Goal: Information Seeking & Learning: Learn about a topic

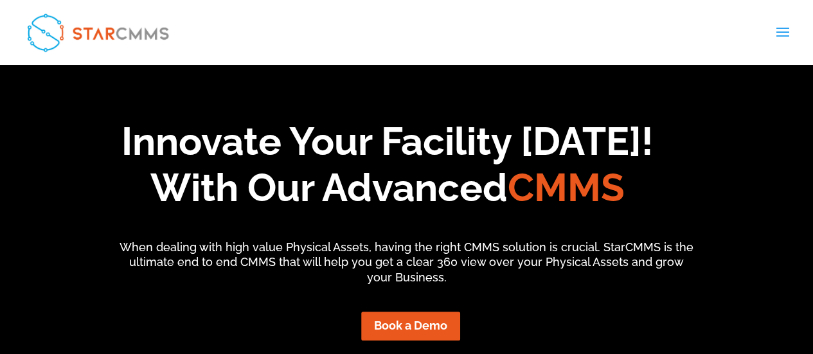
click at [782, 26] on span at bounding box center [782, 40] width 21 height 36
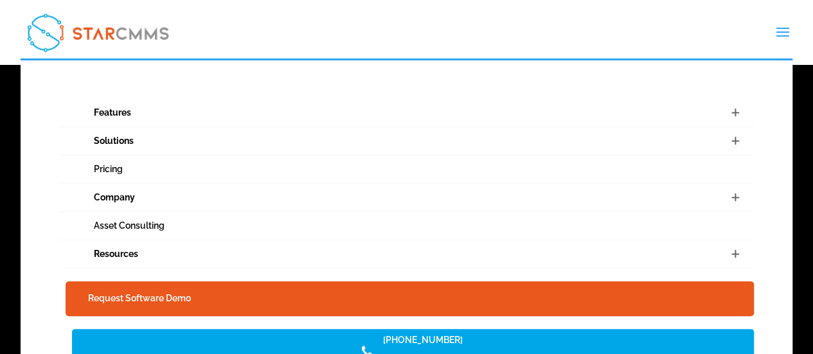
scroll to position [398, 0]
click at [101, 191] on link "Company" at bounding box center [406, 198] width 695 height 28
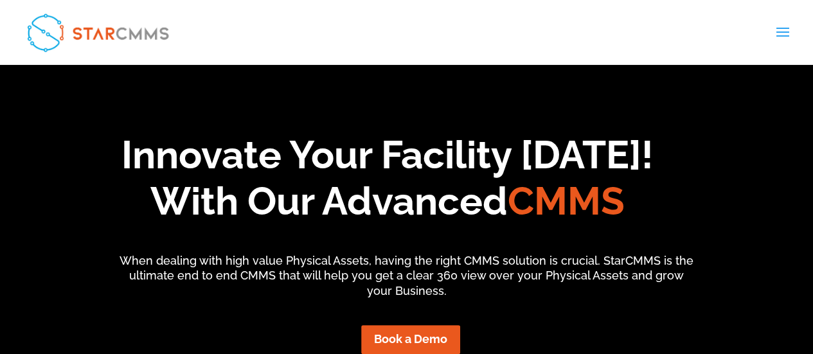
click at [779, 34] on span at bounding box center [782, 40] width 21 height 36
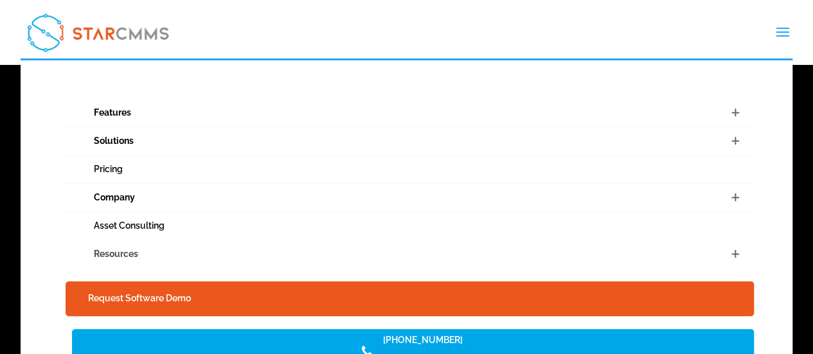
click at [142, 255] on link "Resources" at bounding box center [406, 254] width 695 height 28
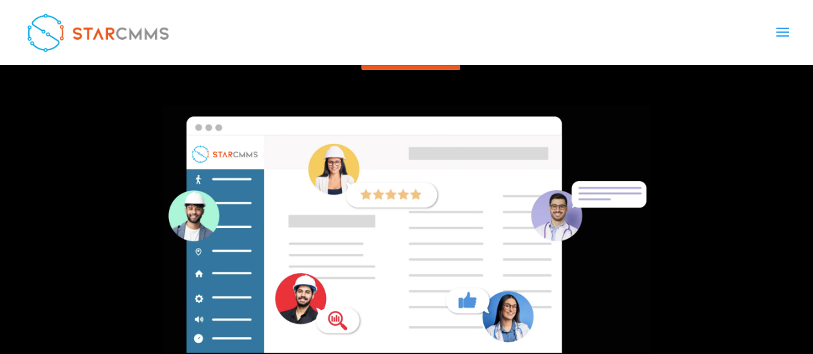
scroll to position [279, 0]
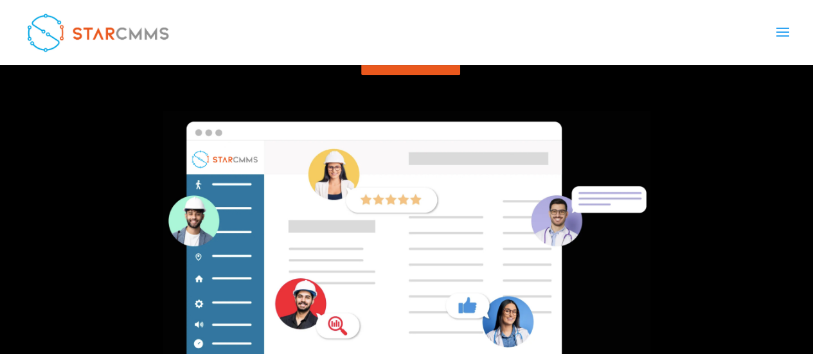
click at [782, 33] on span at bounding box center [782, 40] width 21 height 36
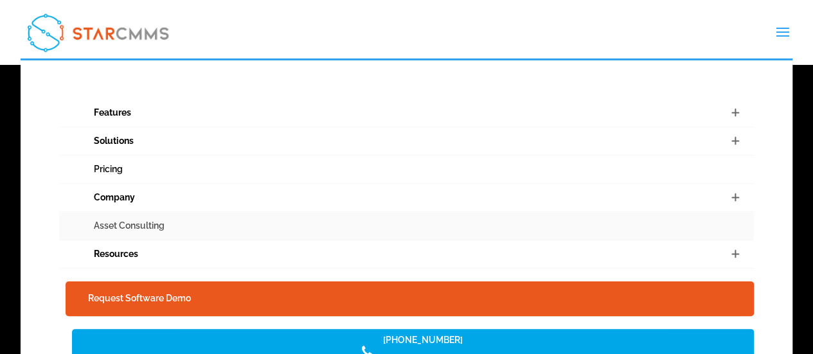
scroll to position [352, 0]
click at [112, 168] on link "Pricing" at bounding box center [406, 169] width 695 height 28
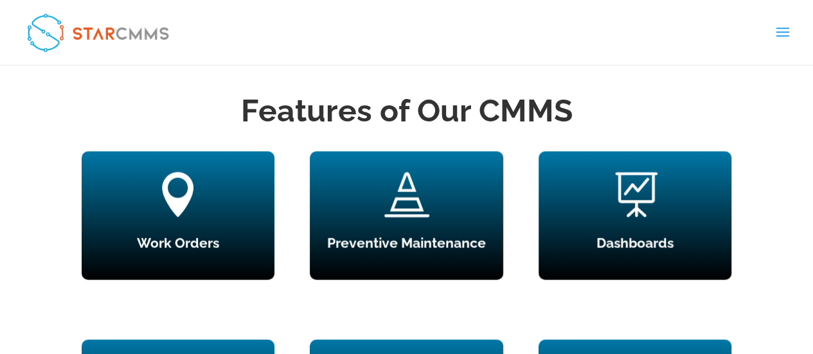
scroll to position [1160, 0]
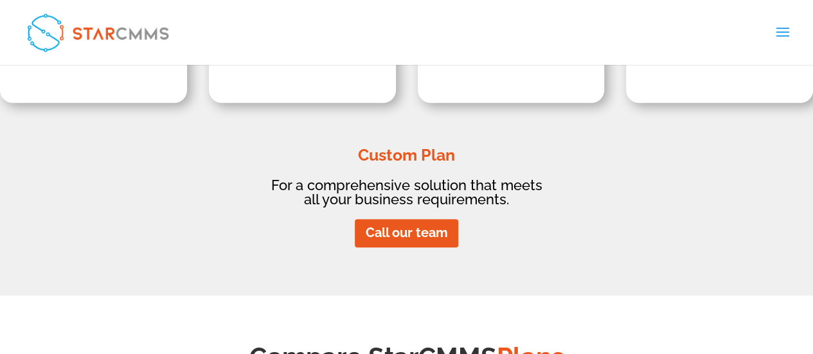
scroll to position [648, 0]
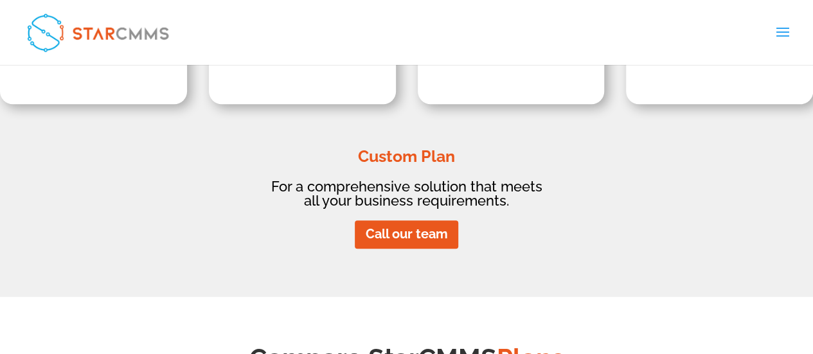
click at [376, 234] on link "Call our team" at bounding box center [407, 233] width 82 height 15
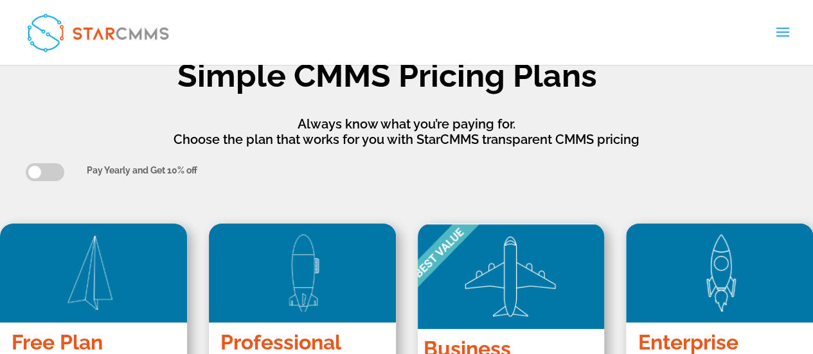
scroll to position [0, 0]
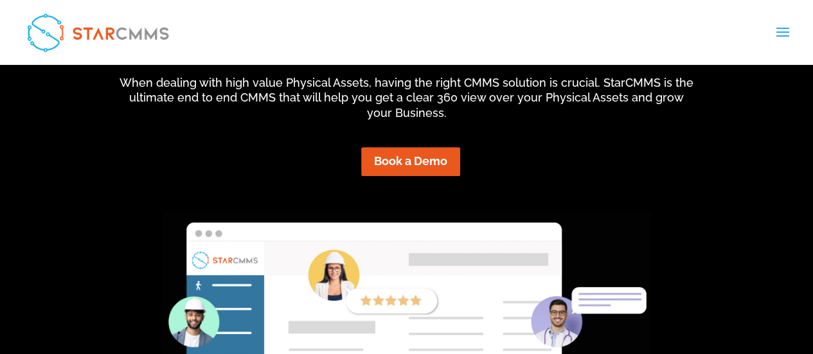
scroll to position [177, 0]
